Goal: Information Seeking & Learning: Learn about a topic

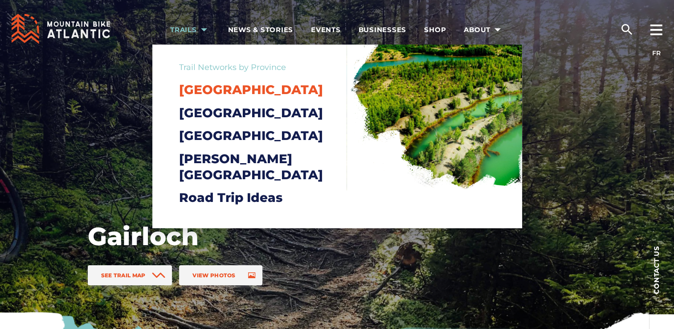
click at [189, 92] on span "[GEOGRAPHIC_DATA]" at bounding box center [251, 89] width 144 height 15
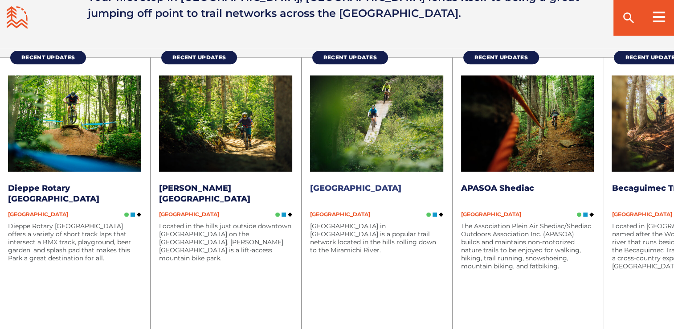
scroll to position [1157, 0]
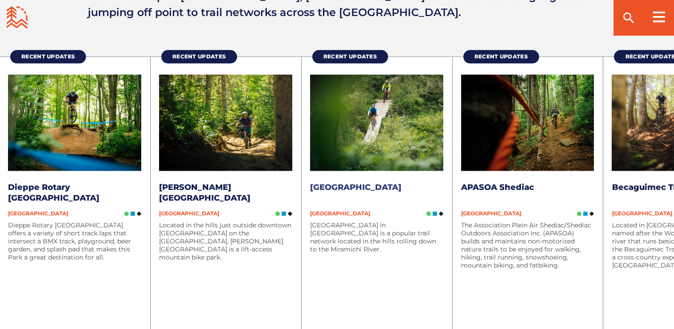
click at [354, 154] on img at bounding box center [376, 122] width 133 height 97
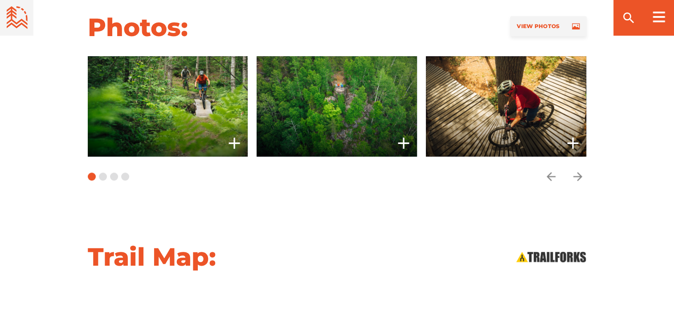
scroll to position [685, 0]
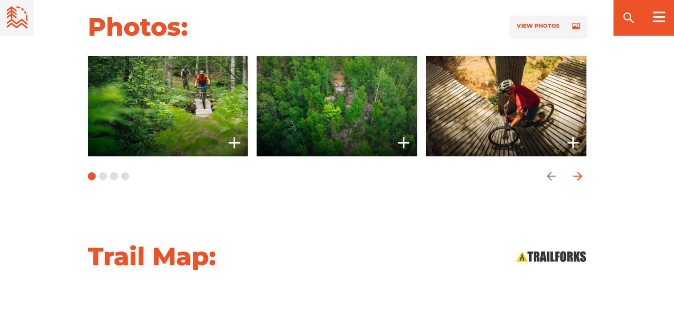
click at [576, 174] on icon "arrow forward" at bounding box center [577, 175] width 13 height 13
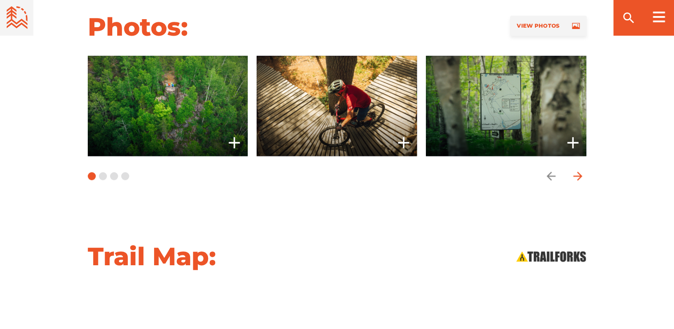
click at [576, 174] on icon "arrow forward" at bounding box center [577, 175] width 13 height 13
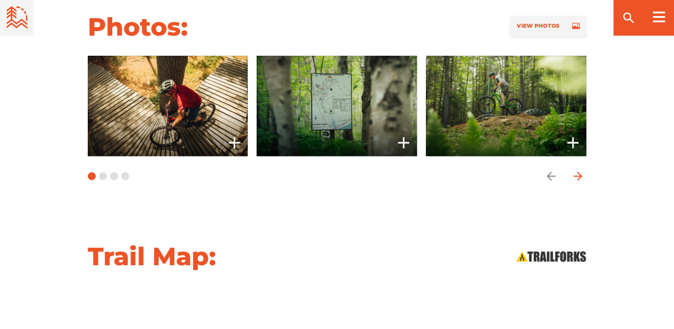
click at [576, 174] on icon "arrow forward" at bounding box center [577, 175] width 13 height 13
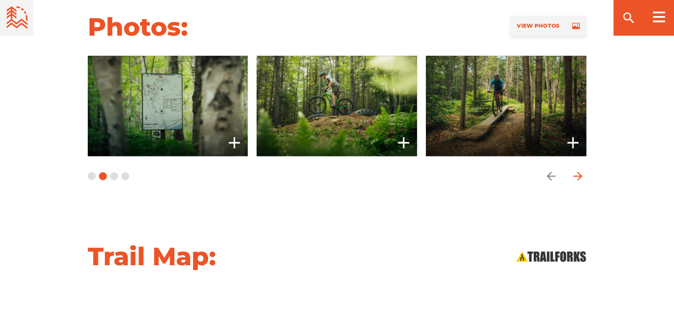
click at [576, 174] on icon "arrow forward" at bounding box center [577, 175] width 13 height 13
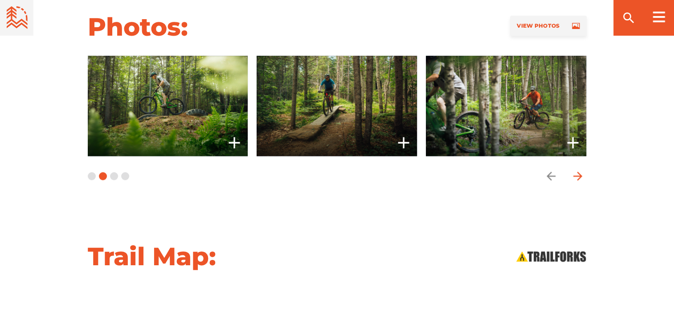
click at [576, 174] on icon "arrow forward" at bounding box center [577, 175] width 13 height 13
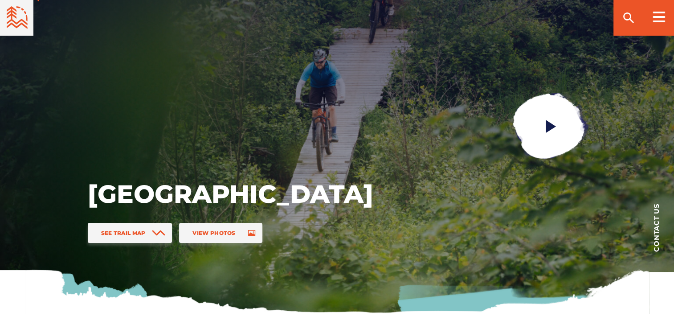
scroll to position [0, 0]
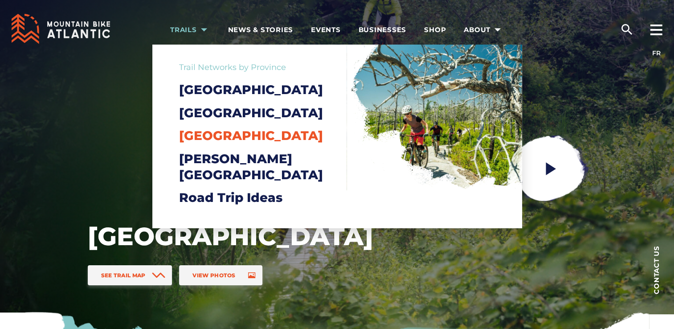
click at [201, 143] on span "[GEOGRAPHIC_DATA]" at bounding box center [251, 135] width 144 height 15
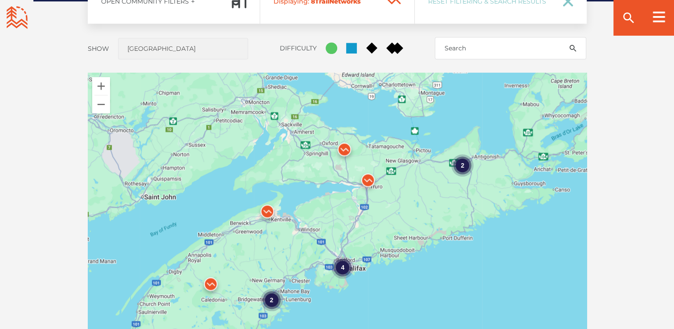
scroll to position [743, 0]
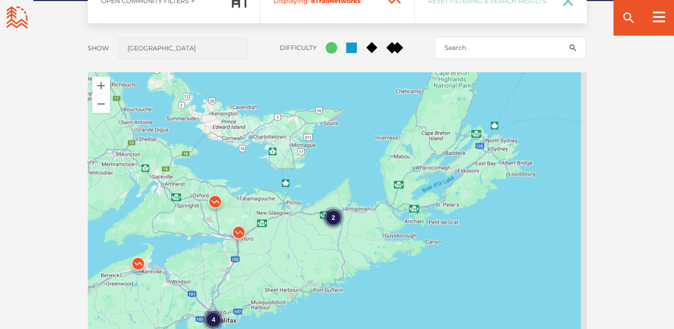
drag, startPoint x: 397, startPoint y: 221, endPoint x: 318, endPoint y: 258, distance: 87.7
click at [318, 258] on div "4 2 2" at bounding box center [337, 228] width 499 height 312
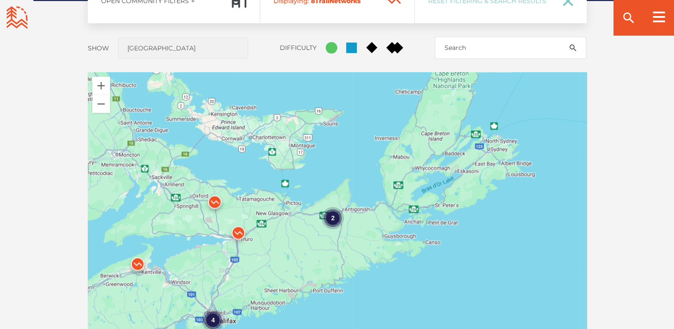
click at [335, 219] on div "2" at bounding box center [333, 218] width 22 height 22
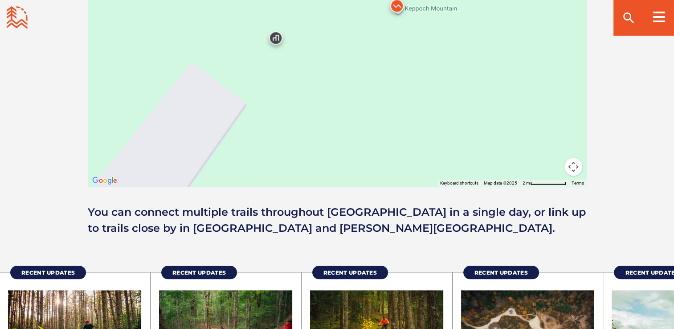
scroll to position [940, 0]
